Goal: Find specific fact: Find specific fact

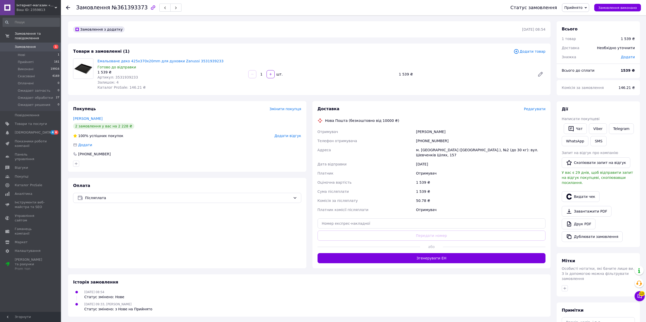
click at [116, 77] on span "Артикул: 3531939233" at bounding box center [117, 77] width 41 height 4
copy span "3531939233"
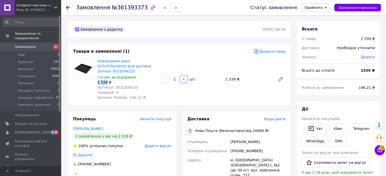
drag, startPoint x: 97, startPoint y: 77, endPoint x: 106, endPoint y: 78, distance: 9.4
click at [106, 78] on div "Емальоване деко 425x370x20mm для духовки Zanussi 3531939233 Готово до відправки…" at bounding box center [127, 80] width 64 height 44
copy div "1 539"
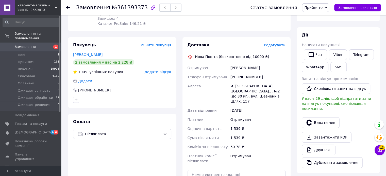
scroll to position [51, 0]
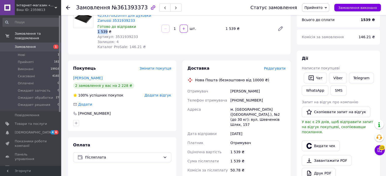
copy div "1 539"
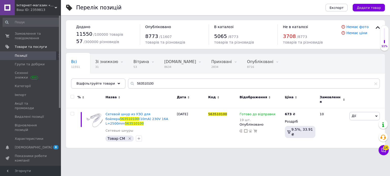
click at [22, 58] on span "Позиції" at bounding box center [21, 56] width 12 height 5
